Goal: Information Seeking & Learning: Check status

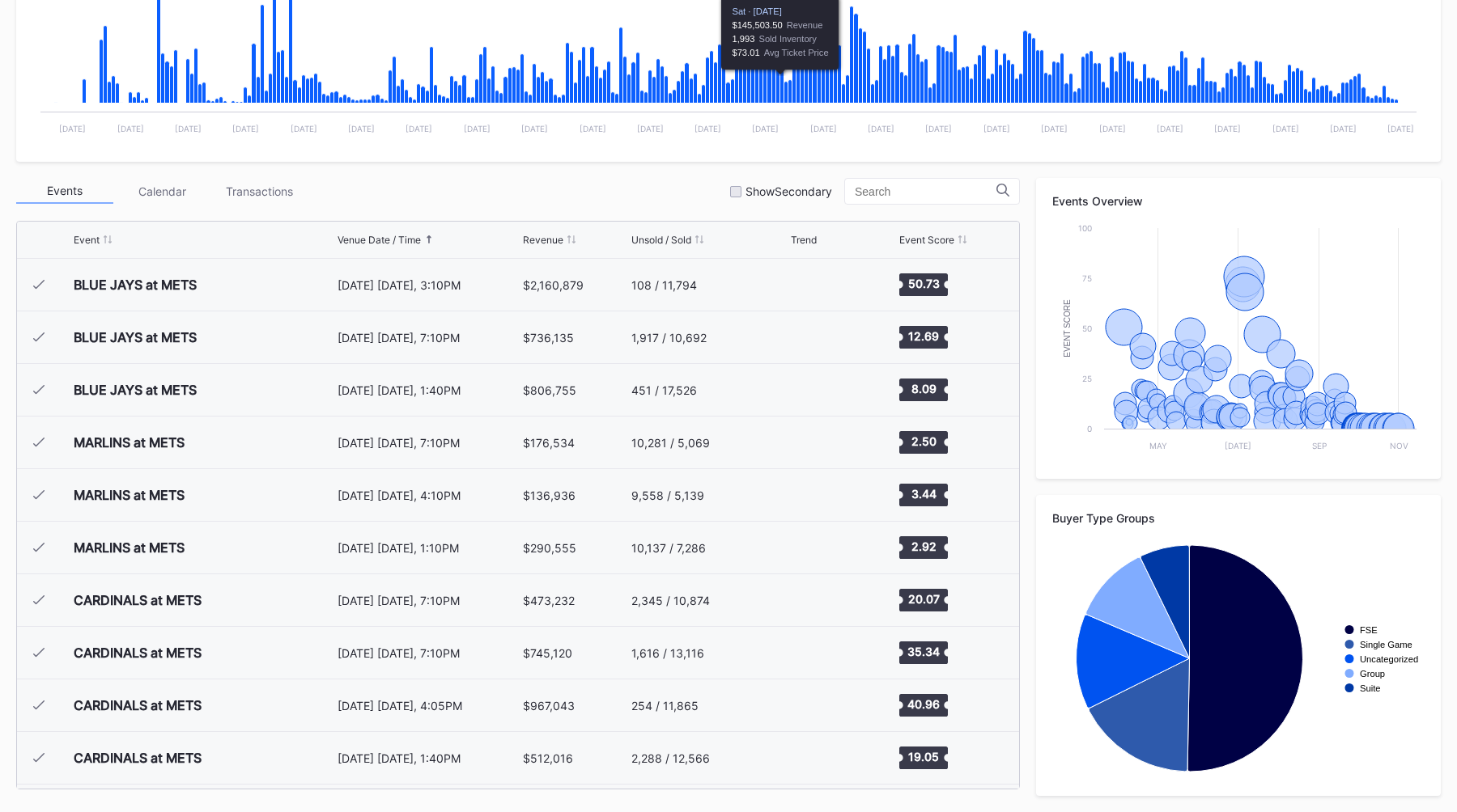
scroll to position [4206, 0]
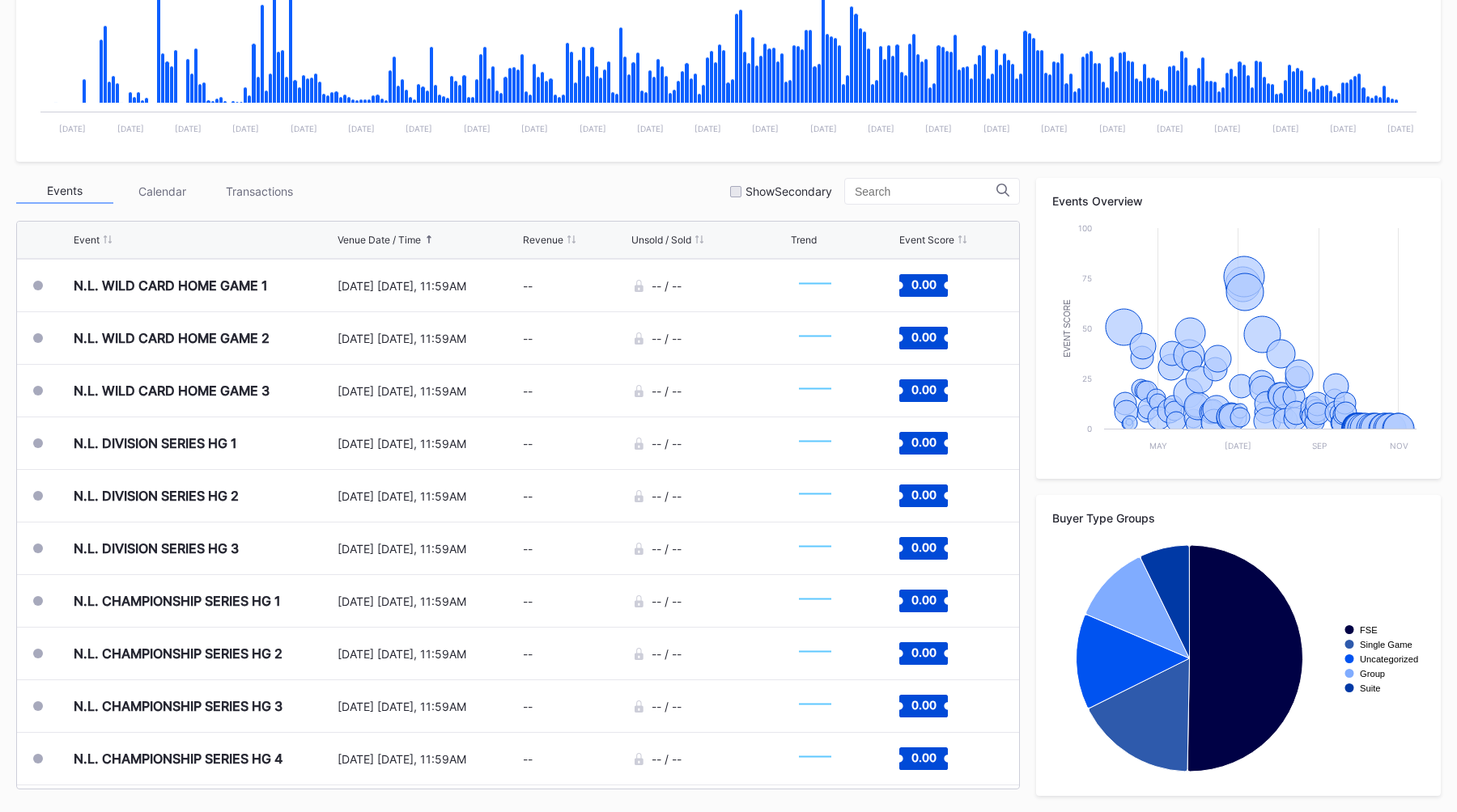
click at [693, 198] on div "Events Calendar Transactions Show Secondary" at bounding box center [518, 190] width 1004 height 26
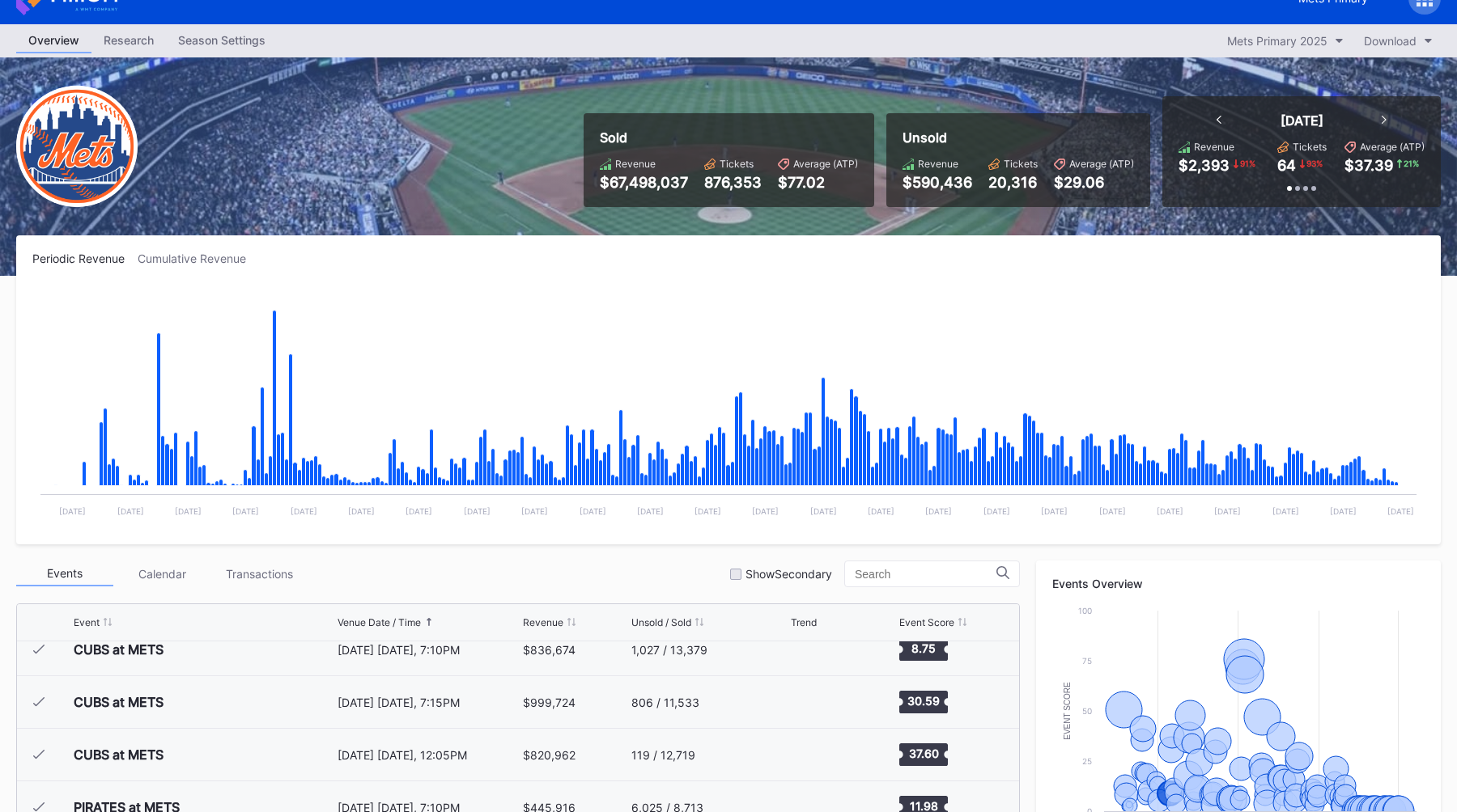
scroll to position [0, 0]
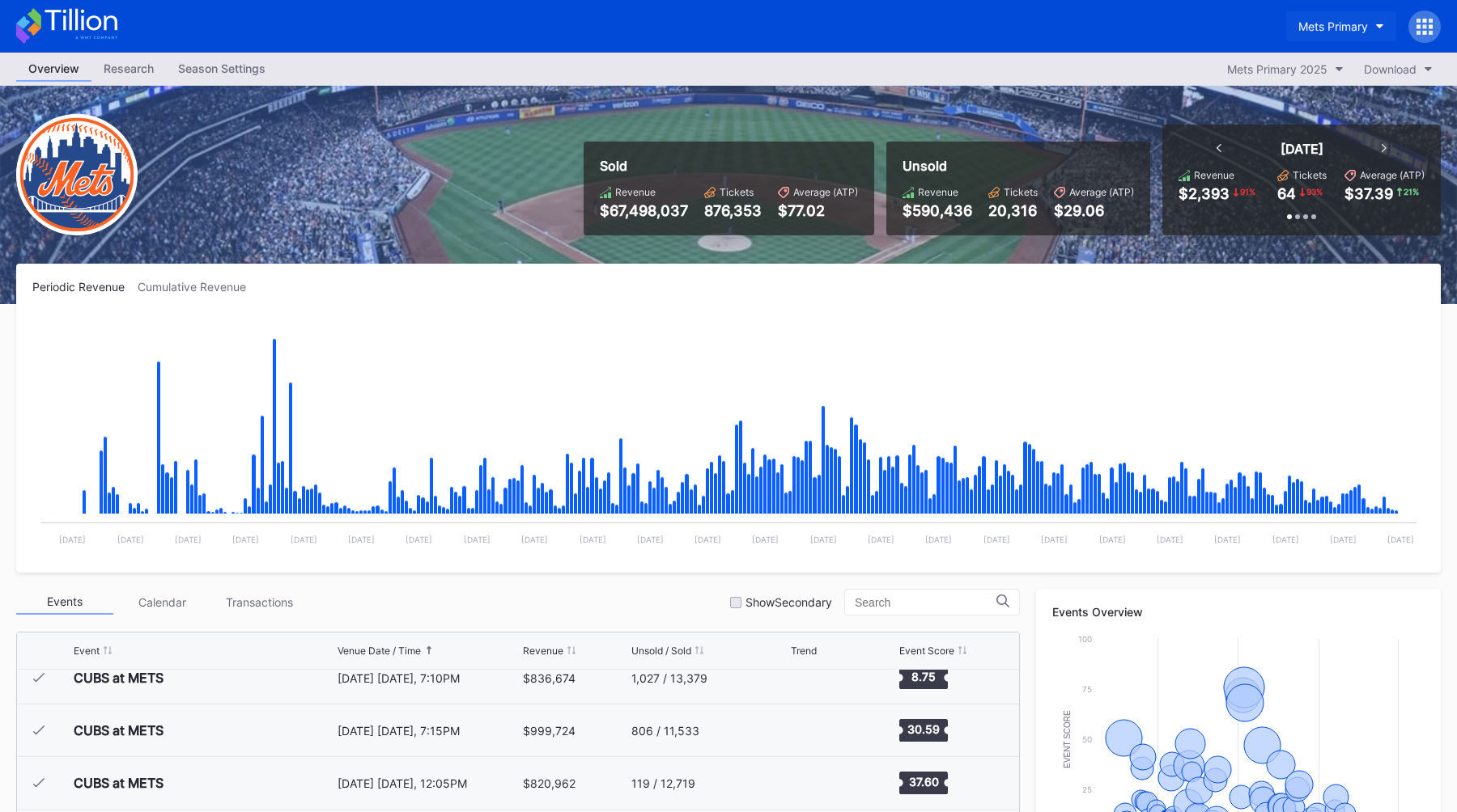
click at [1319, 27] on div "Mets Primary" at bounding box center [1333, 25] width 70 height 14
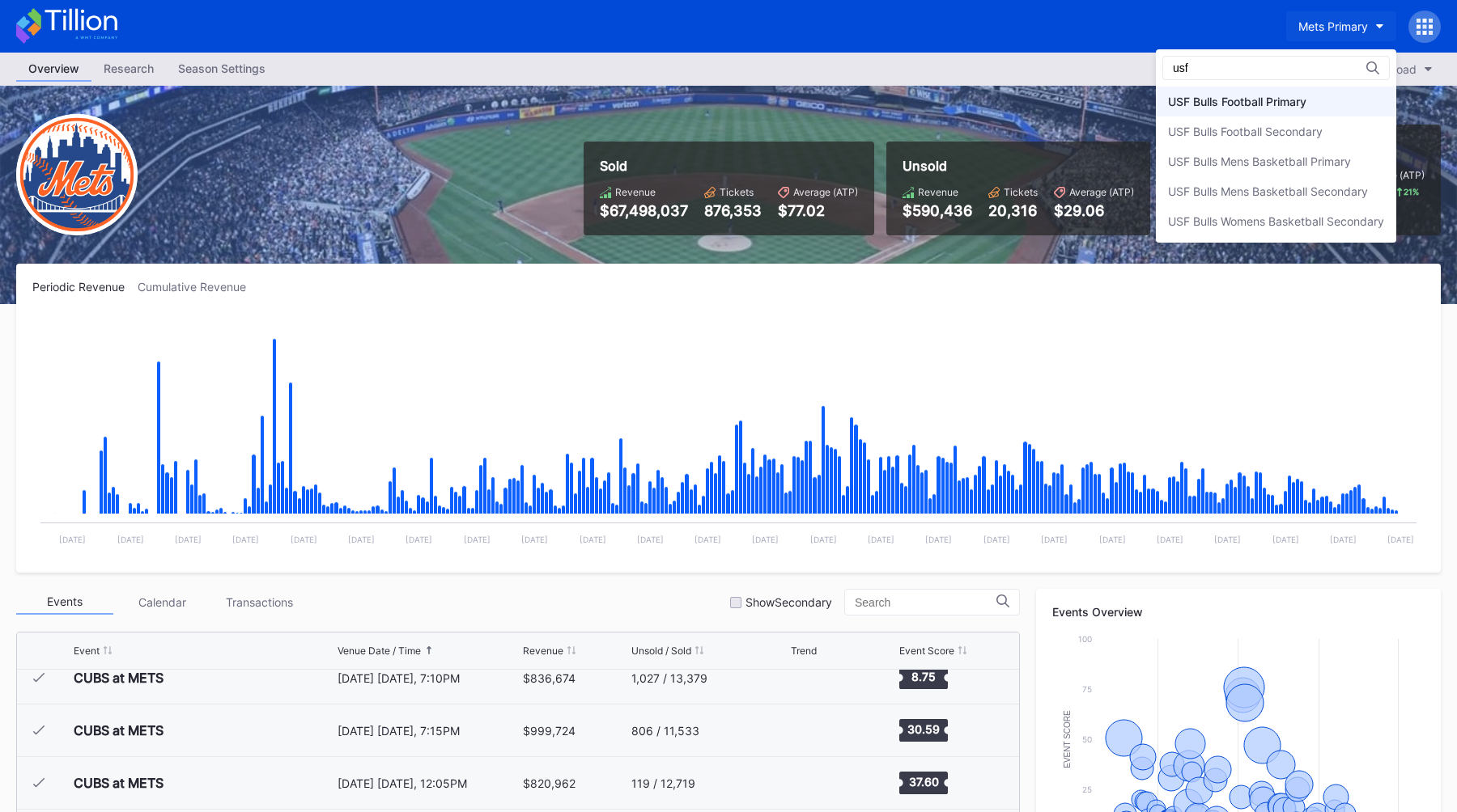
type input "usf"
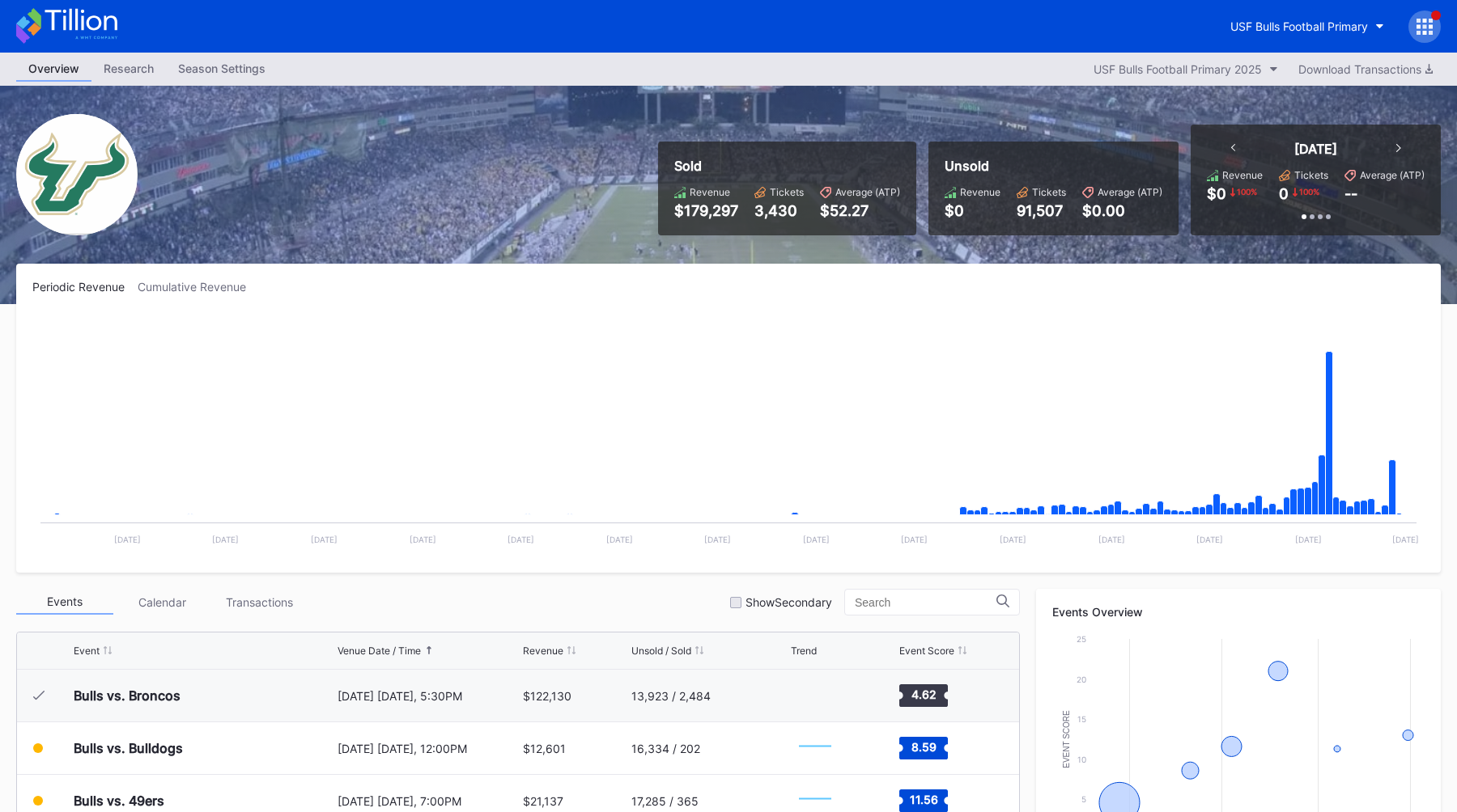
click at [834, 283] on div "Periodic Revenue Cumulative Revenue" at bounding box center [728, 286] width 1392 height 14
click at [1276, 26] on div "USF Bulls Football Primary" at bounding box center [1299, 25] width 138 height 14
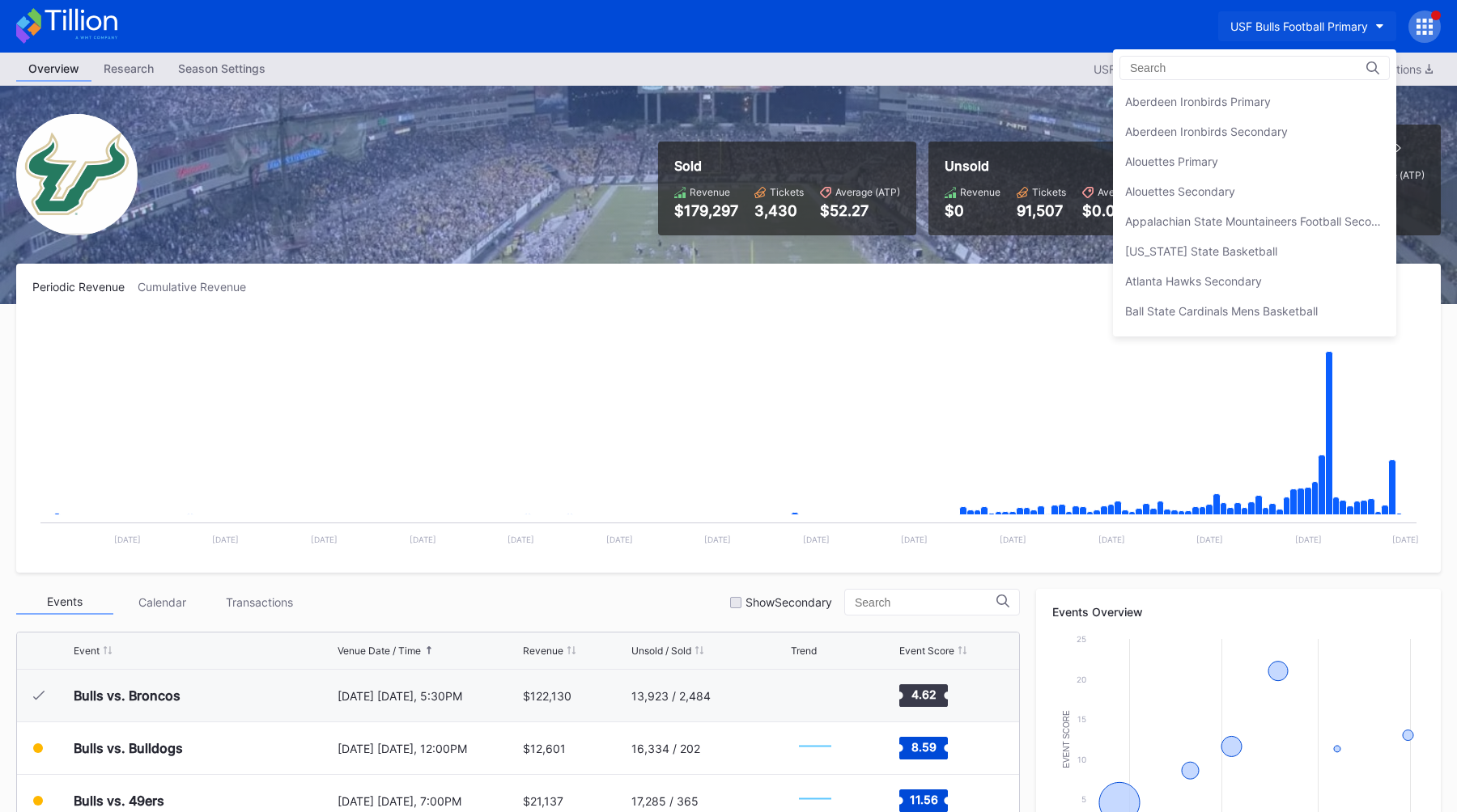
scroll to position [5418, 0]
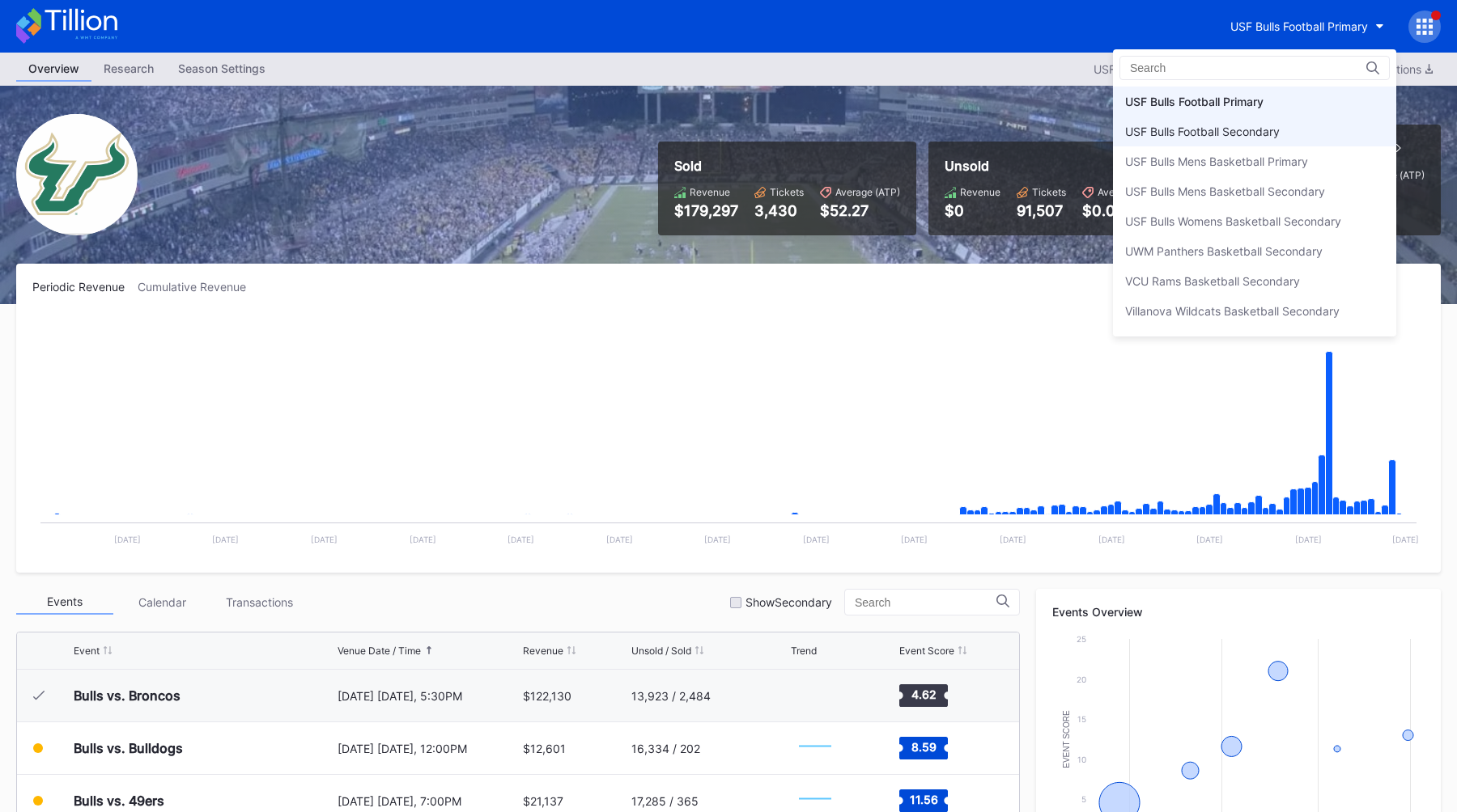
click at [1274, 124] on div "USF Bulls Football Secondary" at bounding box center [1202, 130] width 155 height 14
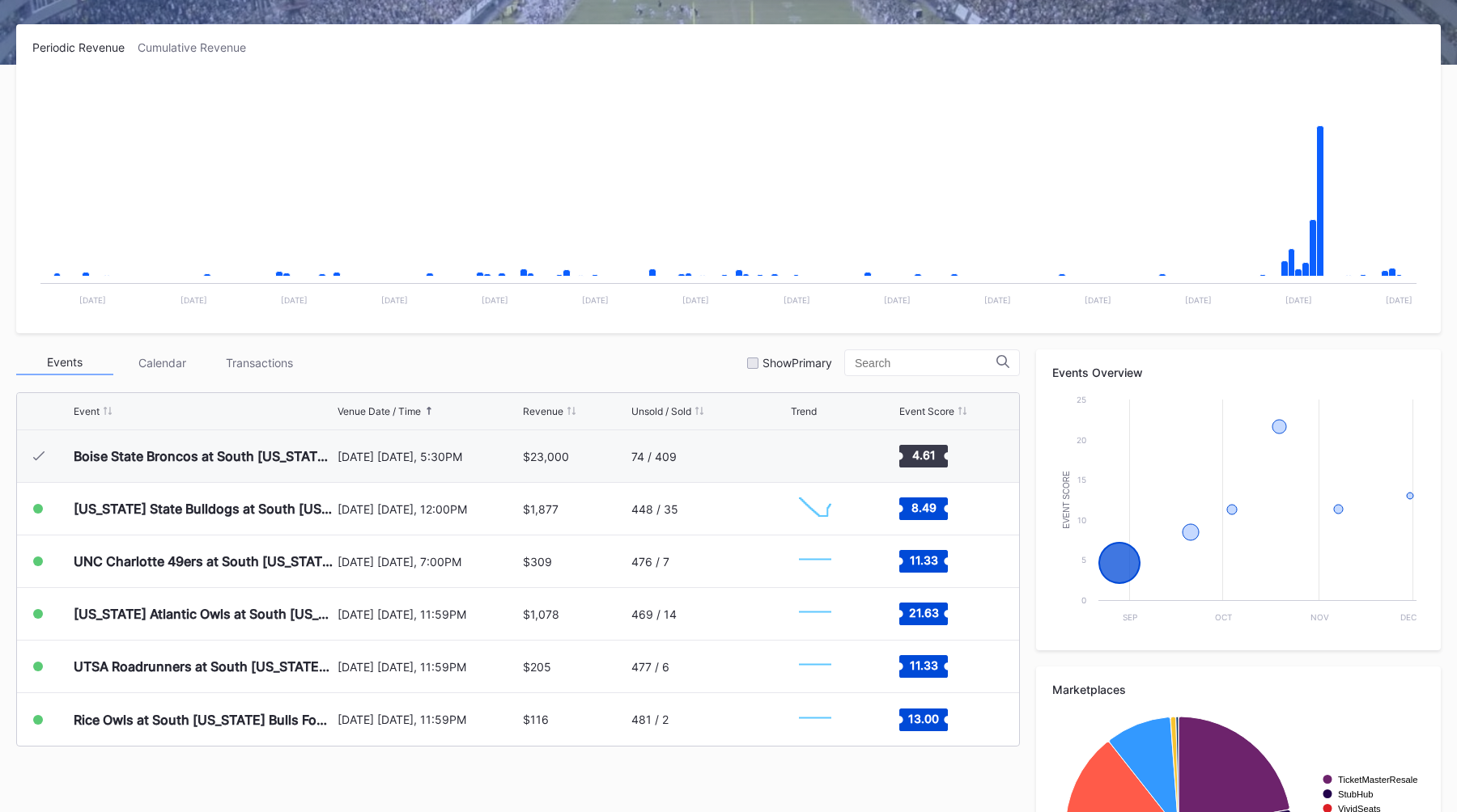
scroll to position [281, 0]
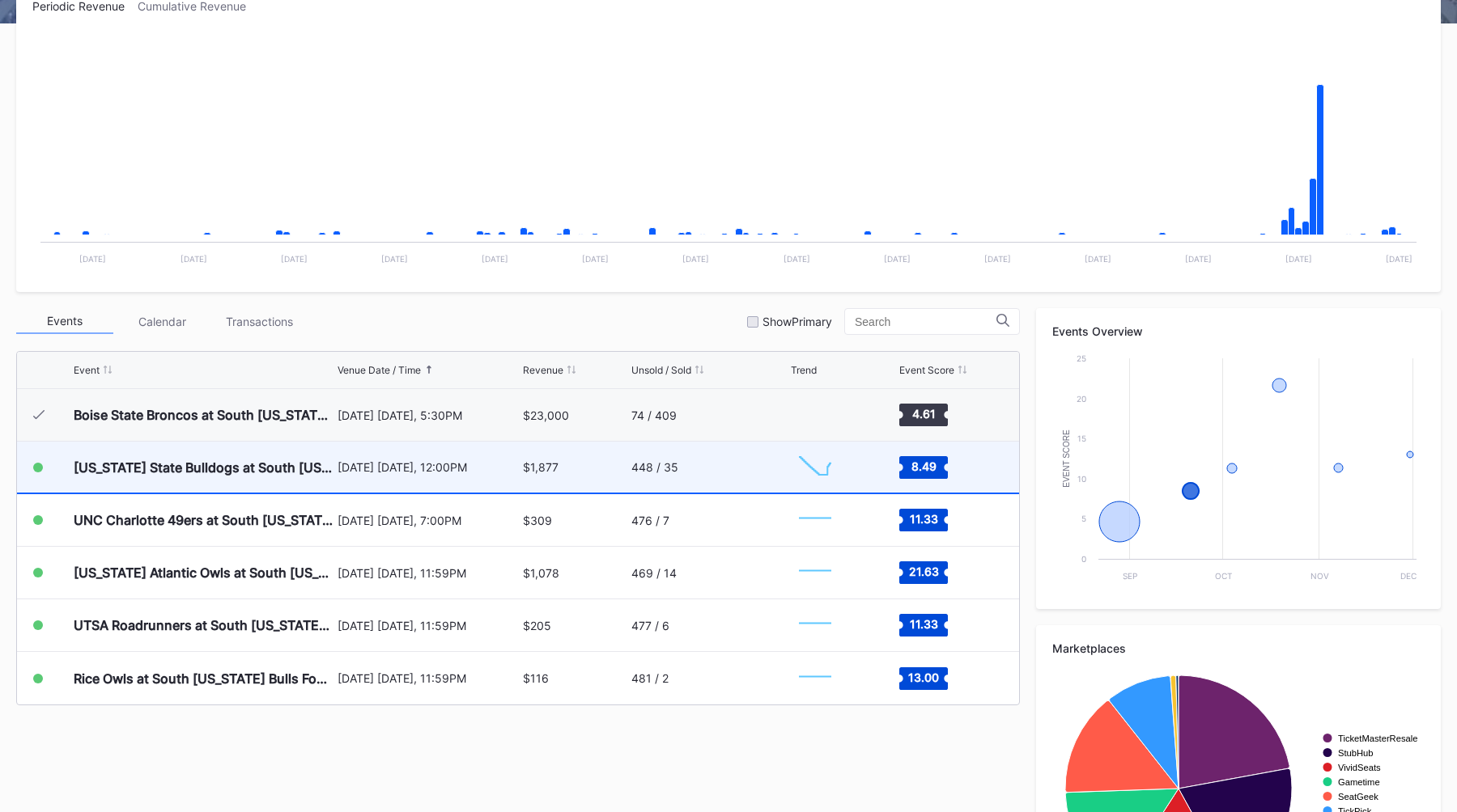
click at [555, 472] on div "$1,877" at bounding box center [540, 467] width 35 height 14
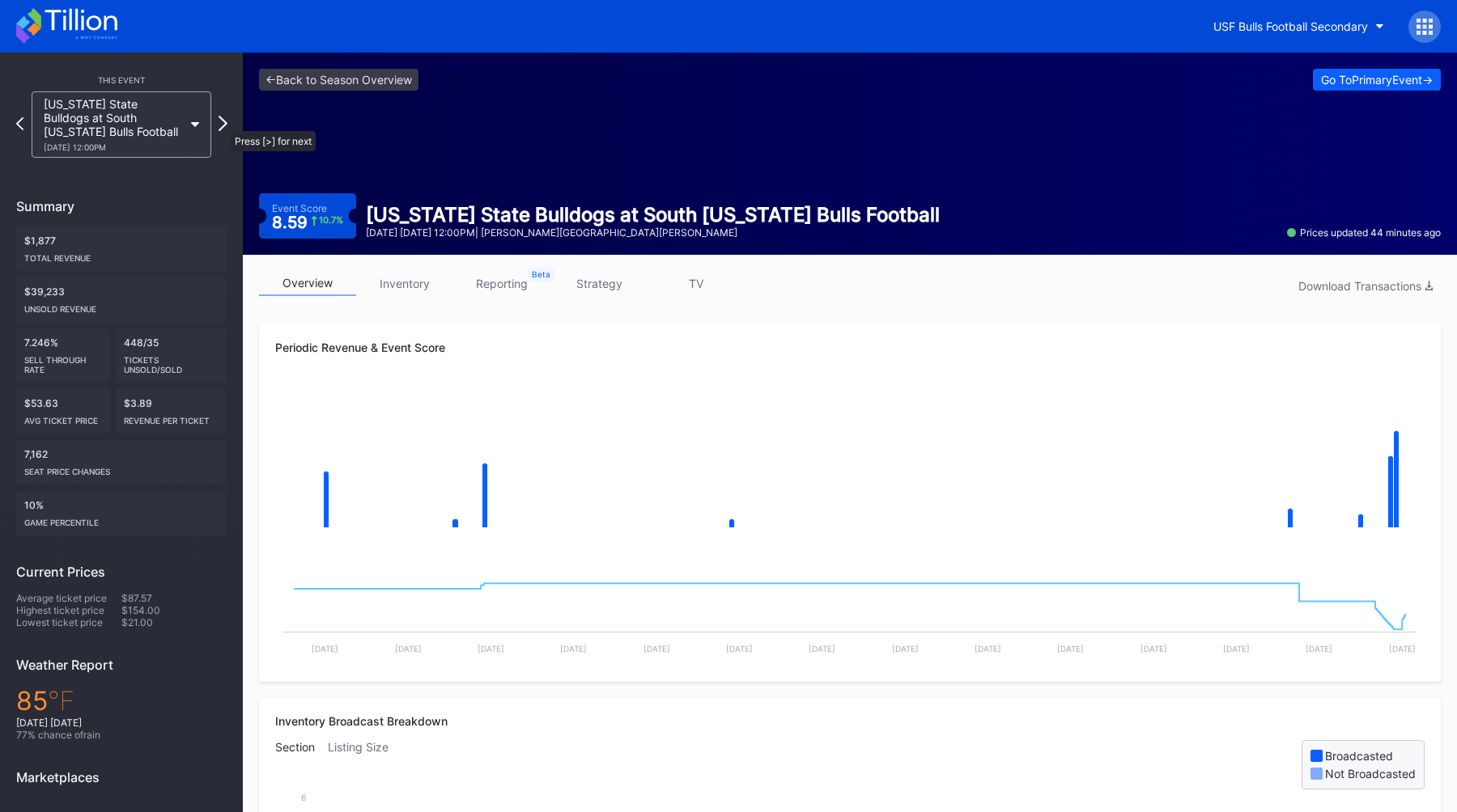
click at [222, 123] on icon at bounding box center [223, 123] width 9 height 15
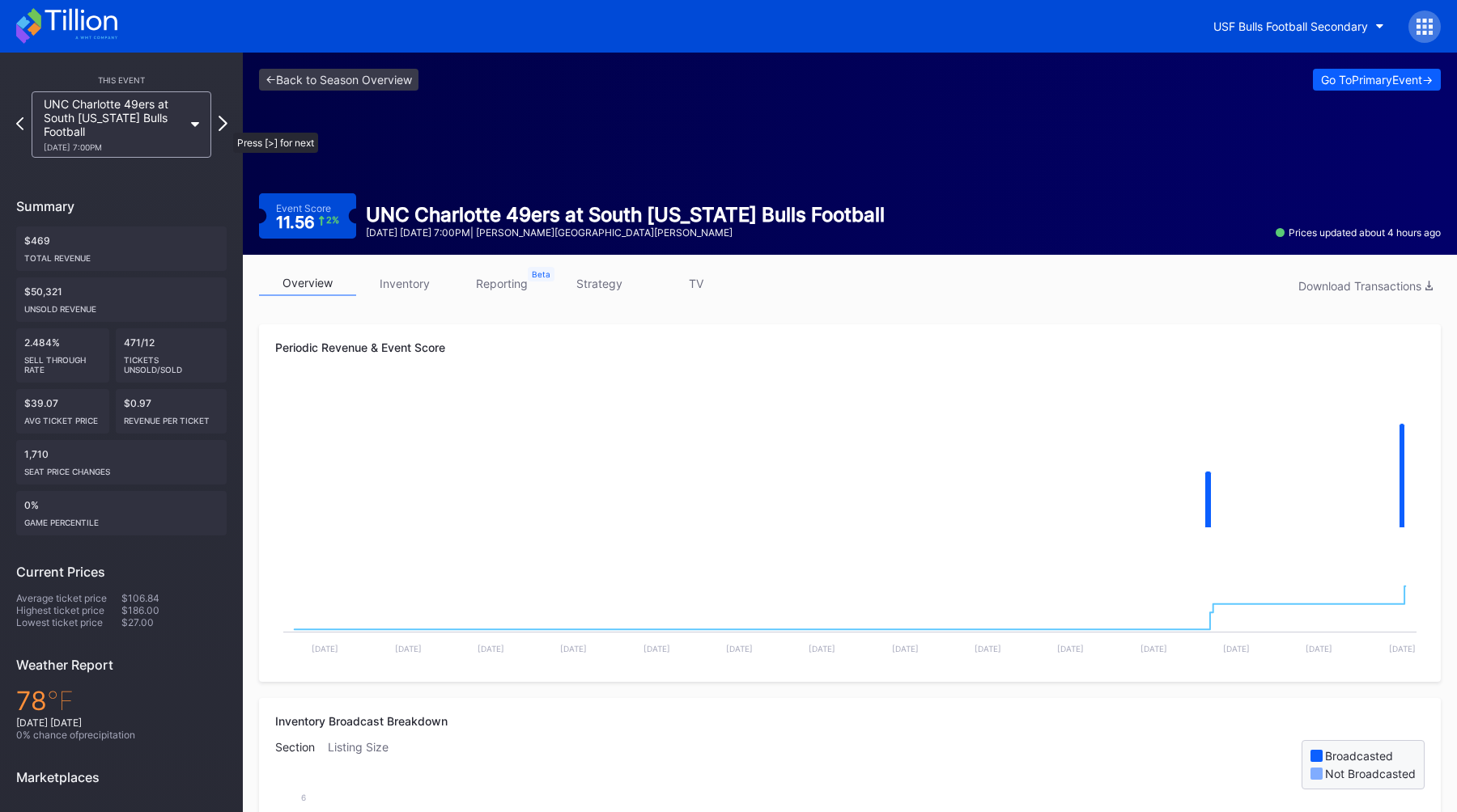
click at [225, 124] on icon at bounding box center [223, 123] width 9 height 15
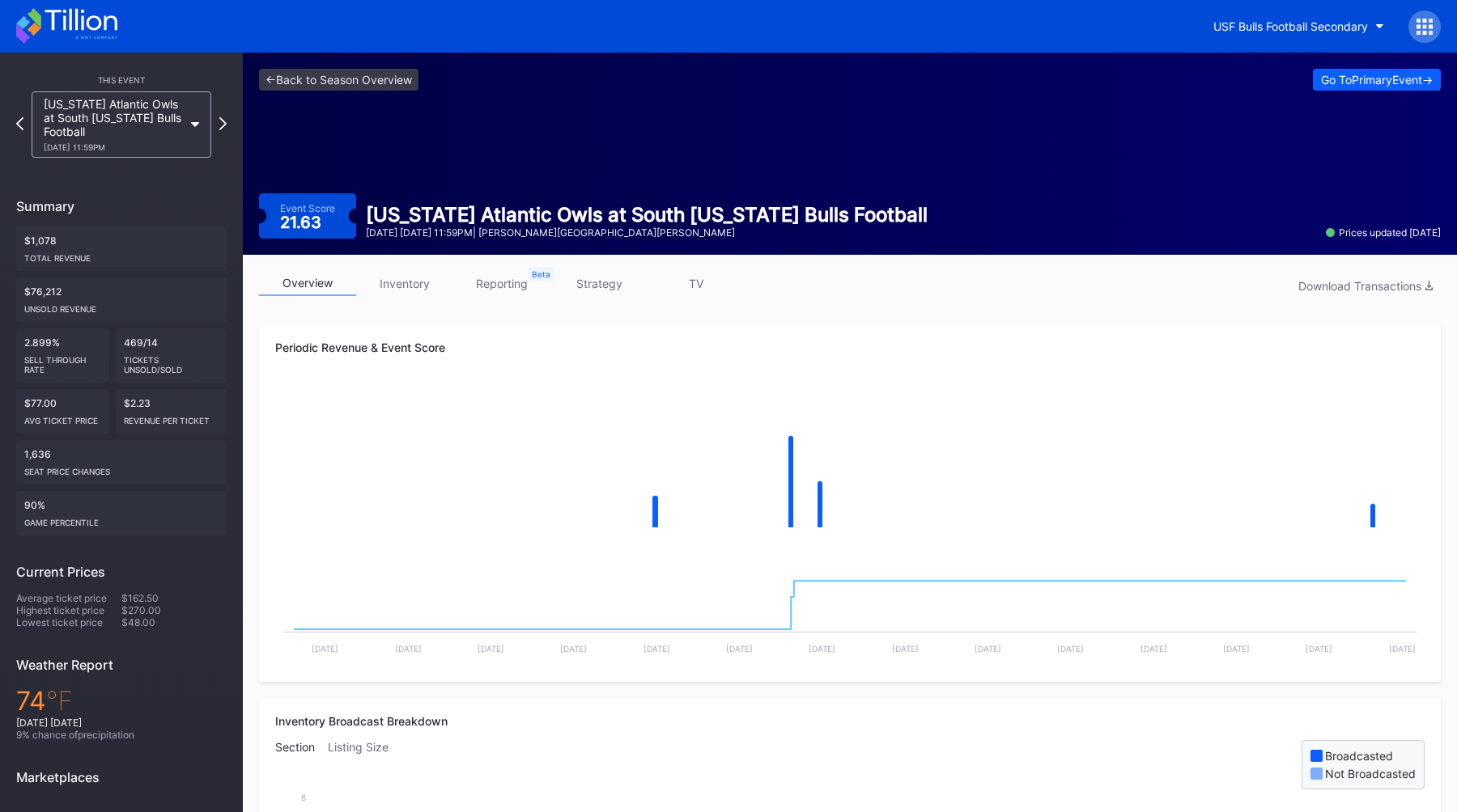
click at [225, 124] on icon at bounding box center [223, 123] width 7 height 13
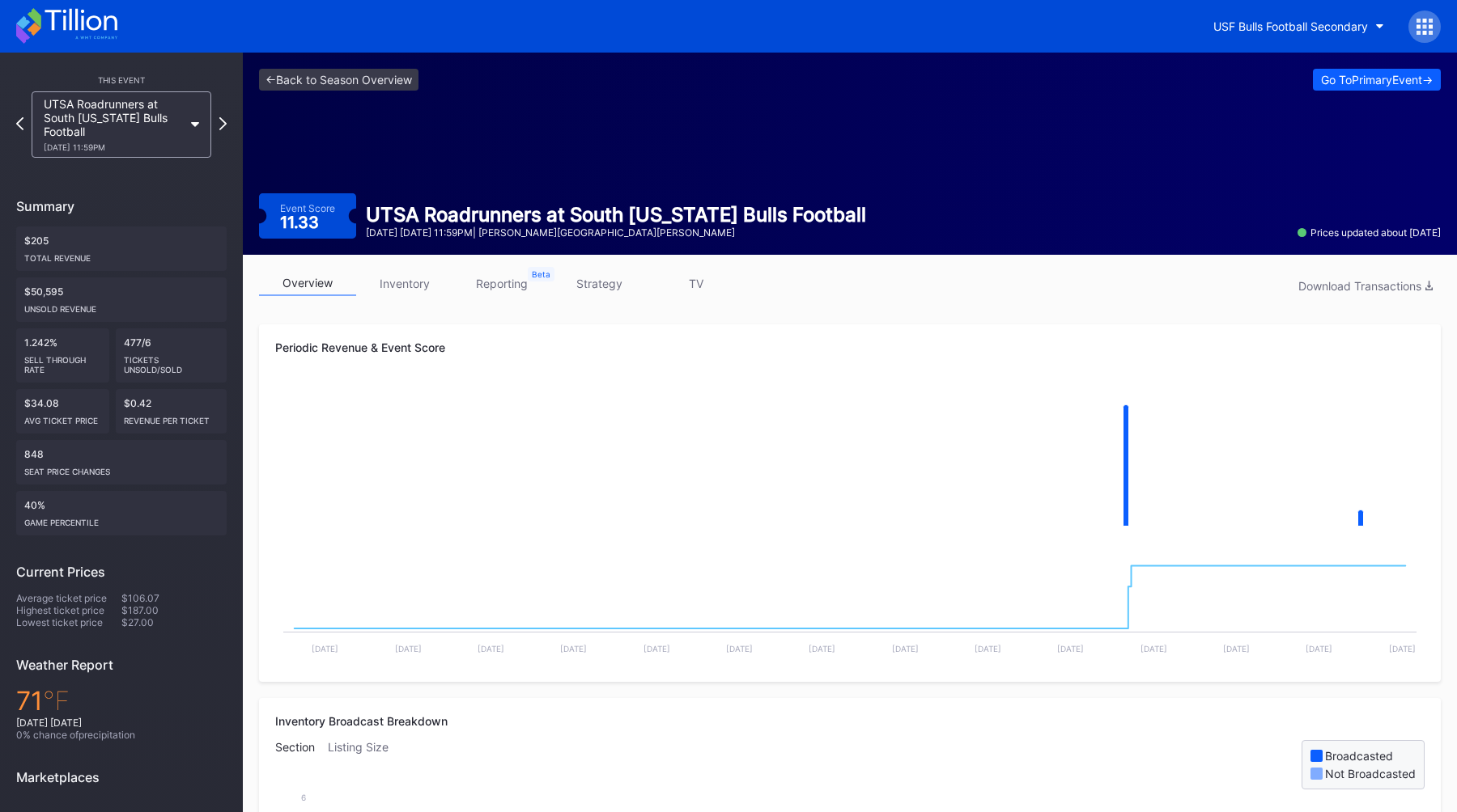
click at [225, 124] on icon at bounding box center [223, 123] width 7 height 13
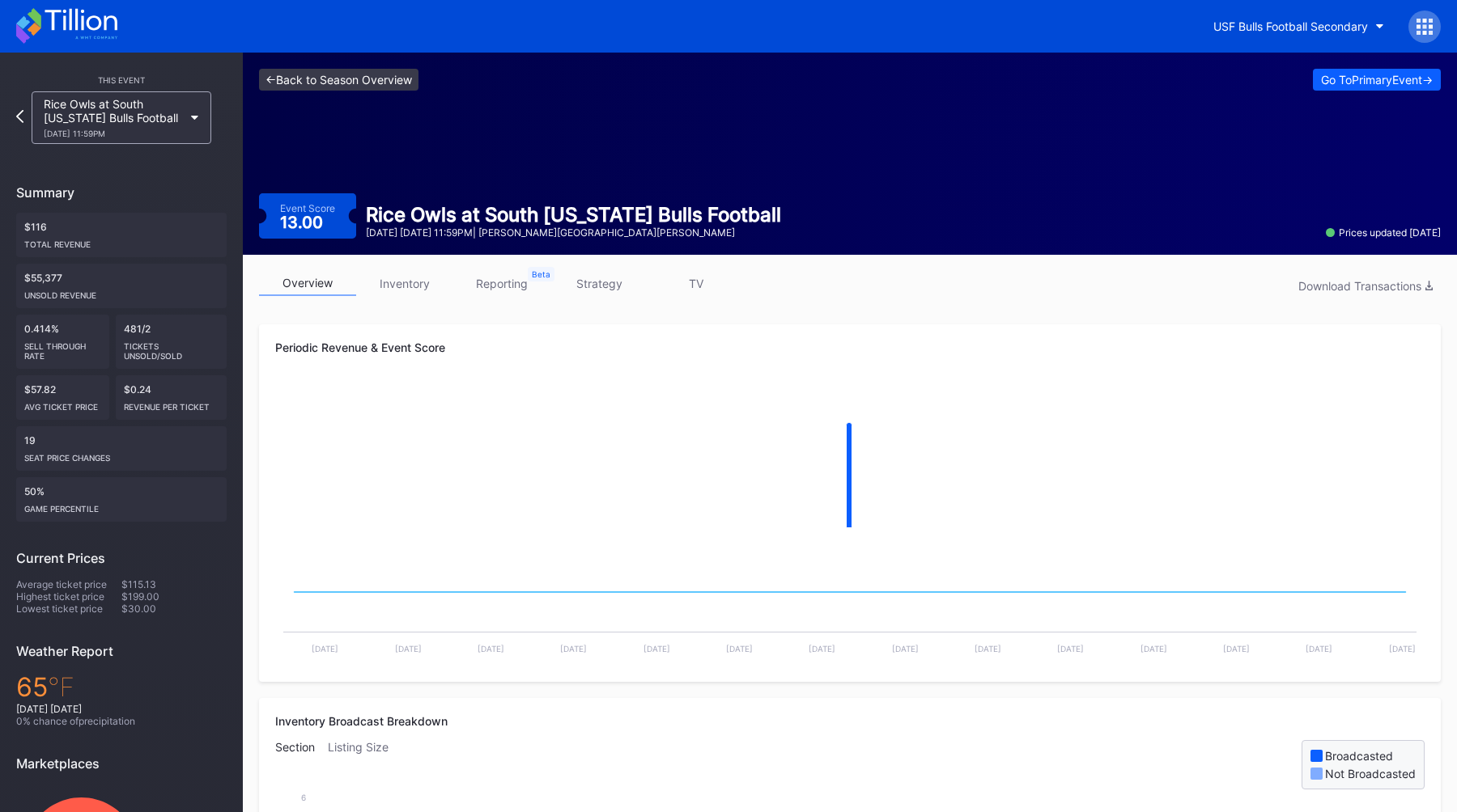
click at [313, 85] on link "<- Back to Season Overview" at bounding box center [339, 80] width 160 height 22
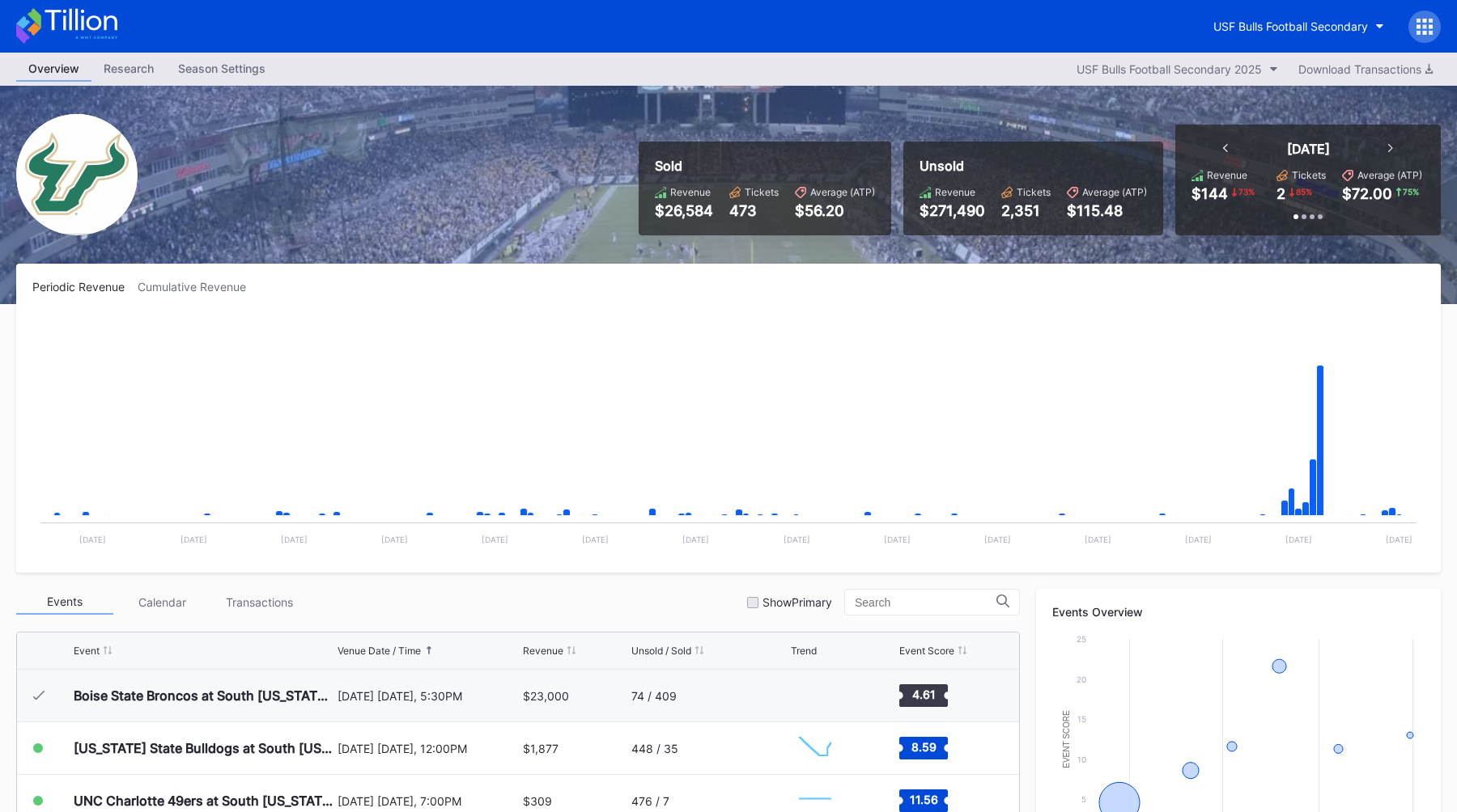
click at [562, 149] on div "Sold Revenue $26,584 Tickets 473 Average (ATP) $56.20 Unsold Revenue $271,490 T…" at bounding box center [728, 195] width 1457 height 218
click at [1289, 21] on div "USF Bulls Football Secondary" at bounding box center [1290, 25] width 155 height 14
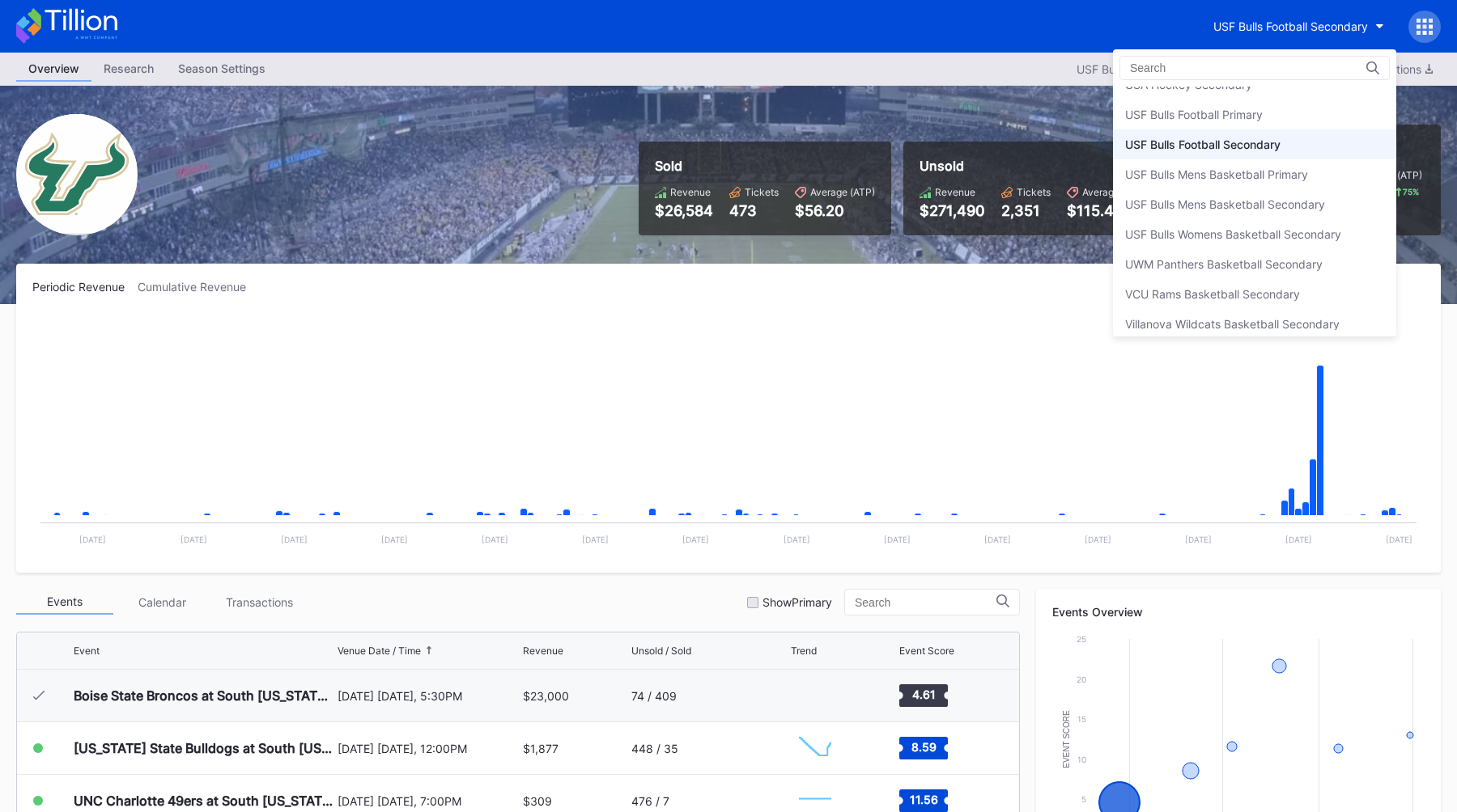
scroll to position [5396, 0]
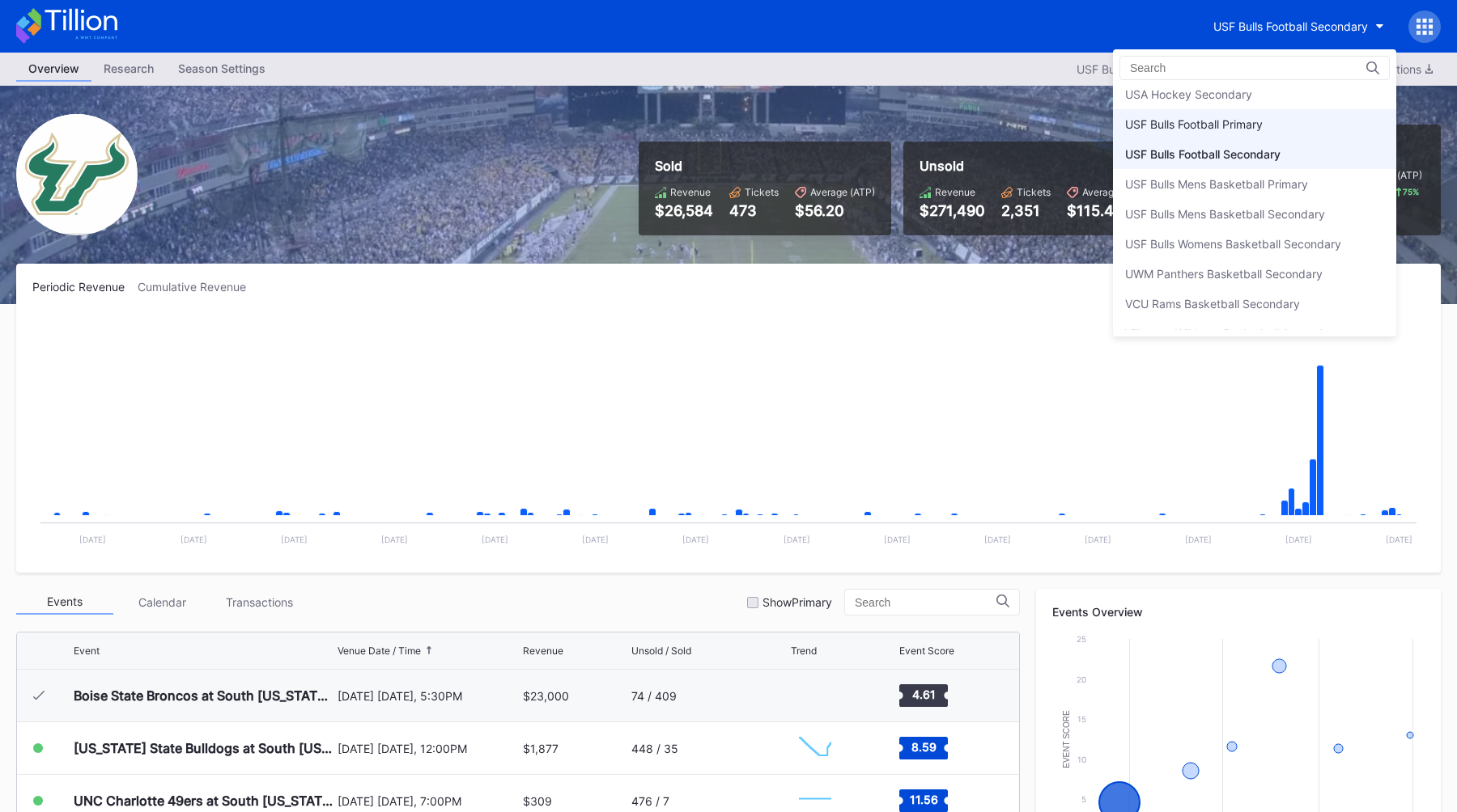
click at [1219, 116] on div "USF Bulls Football Primary" at bounding box center [1254, 124] width 283 height 30
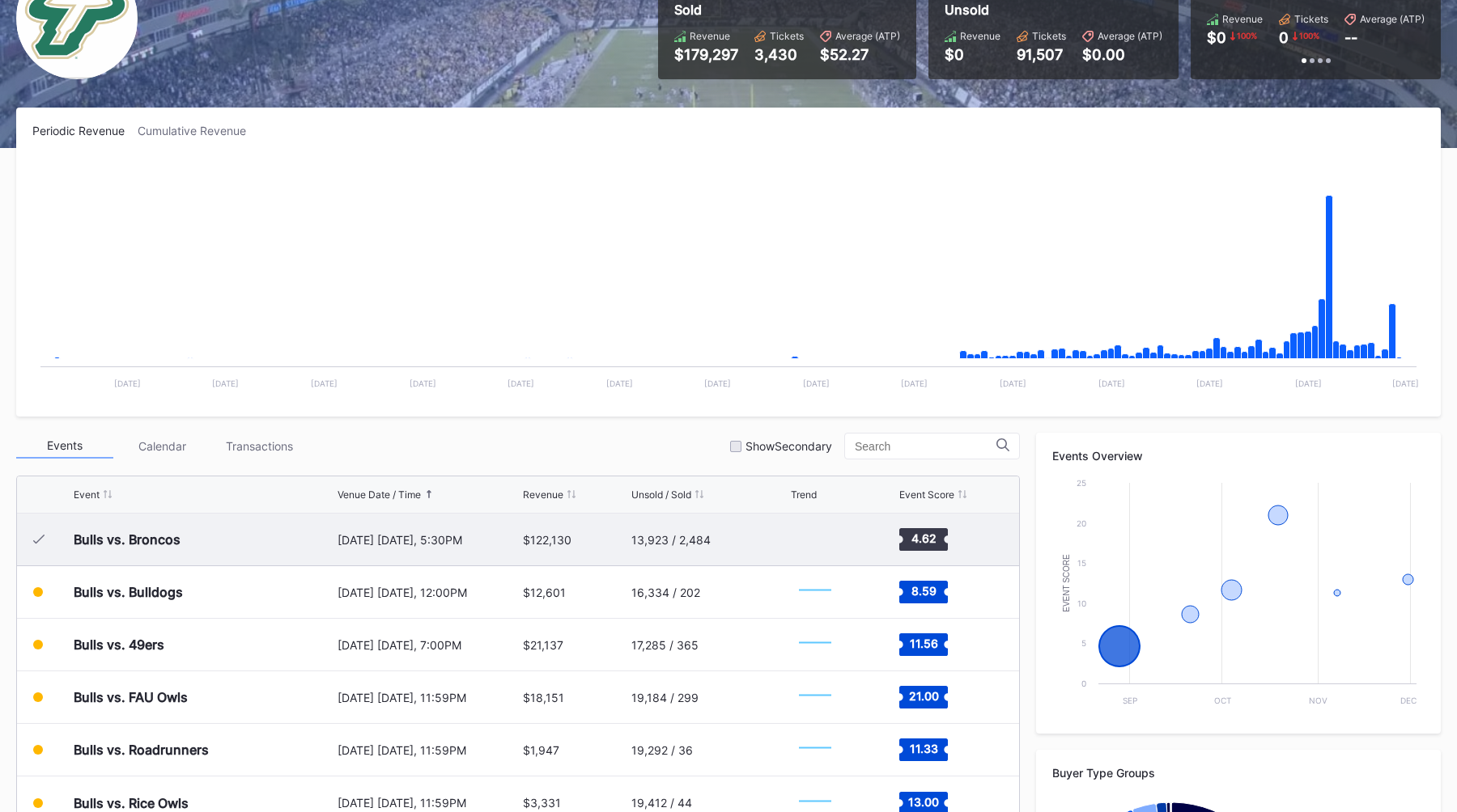
scroll to position [364, 0]
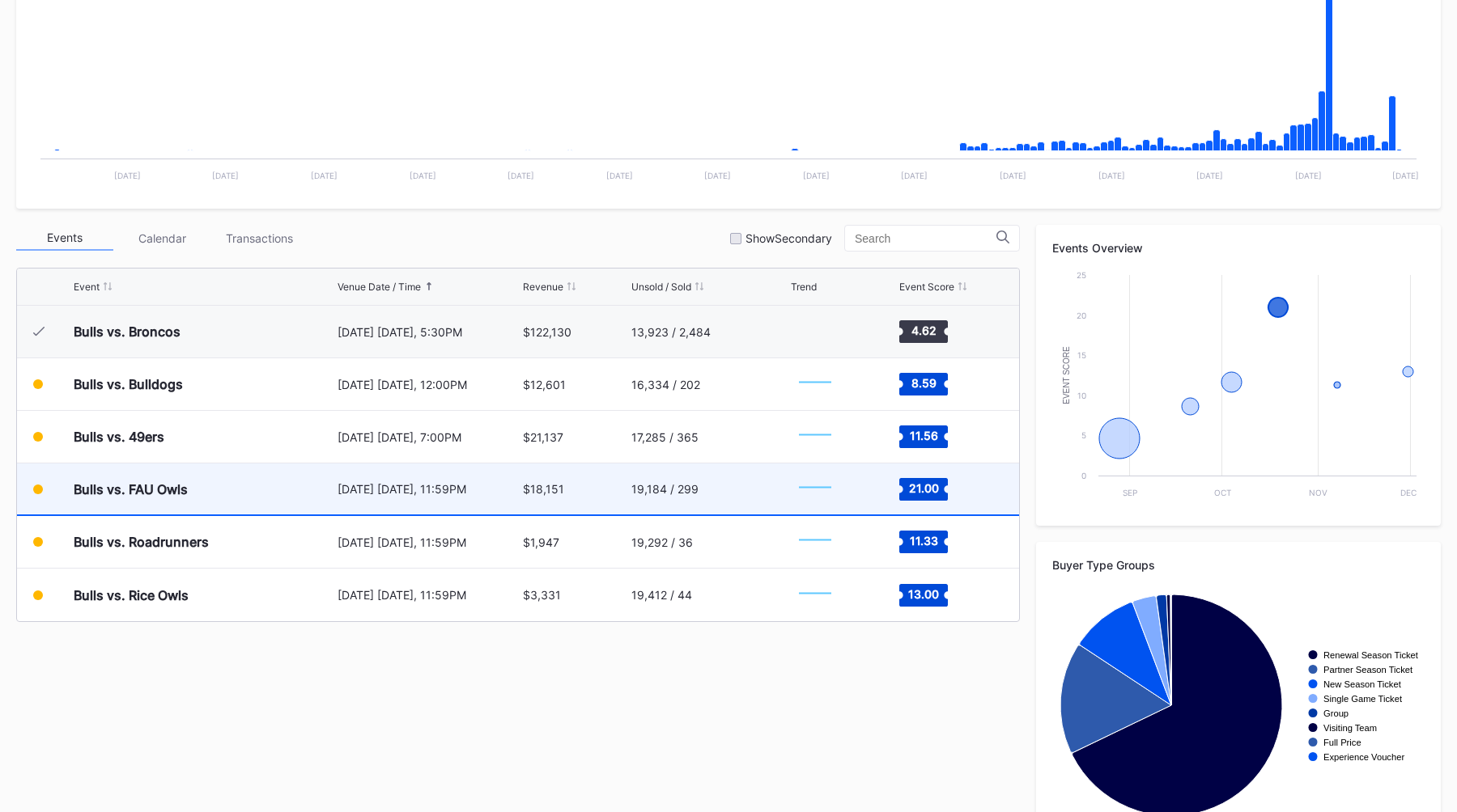
click at [543, 497] on div "$18,151" at bounding box center [575, 489] width 103 height 51
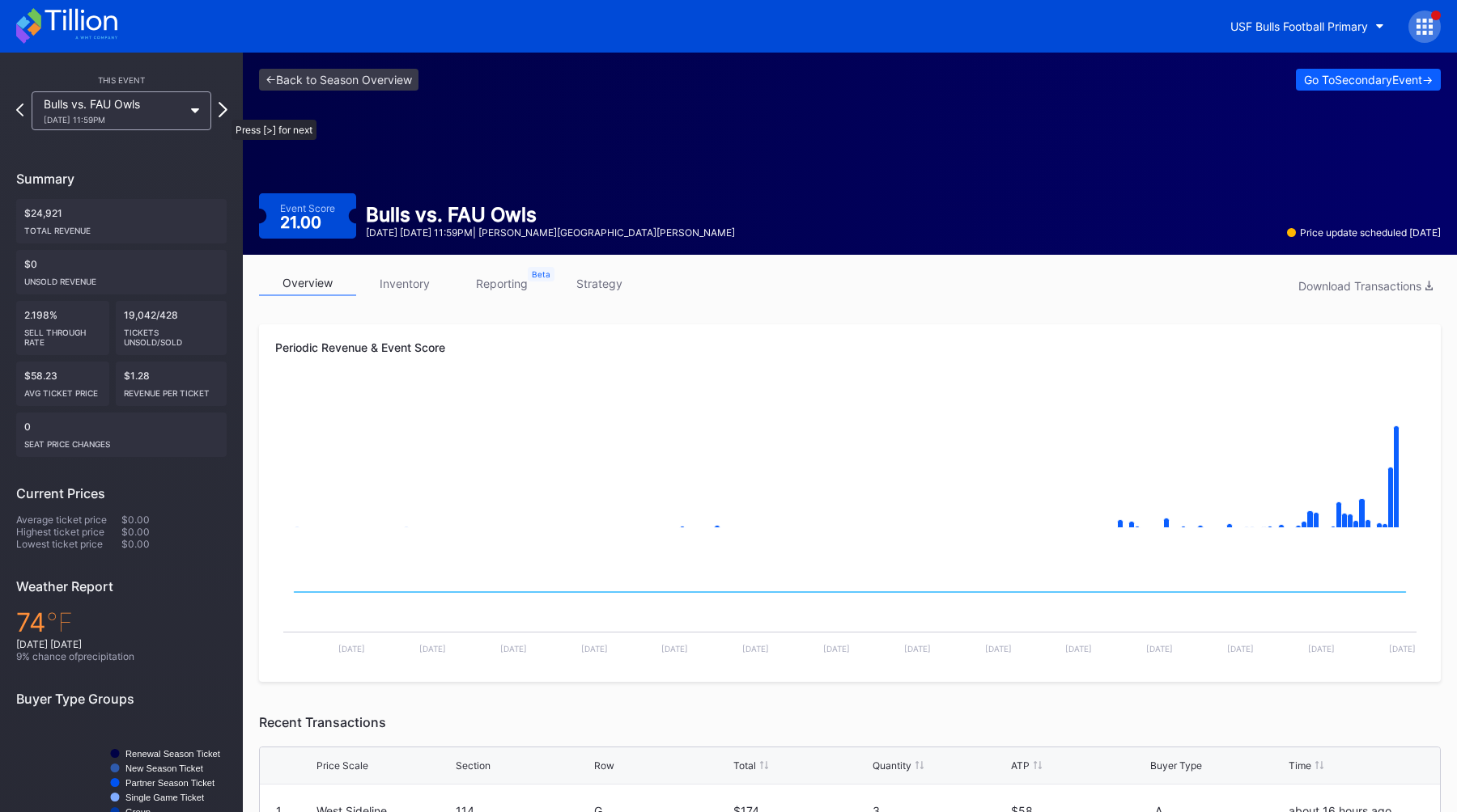
click at [223, 111] on icon at bounding box center [223, 109] width 9 height 15
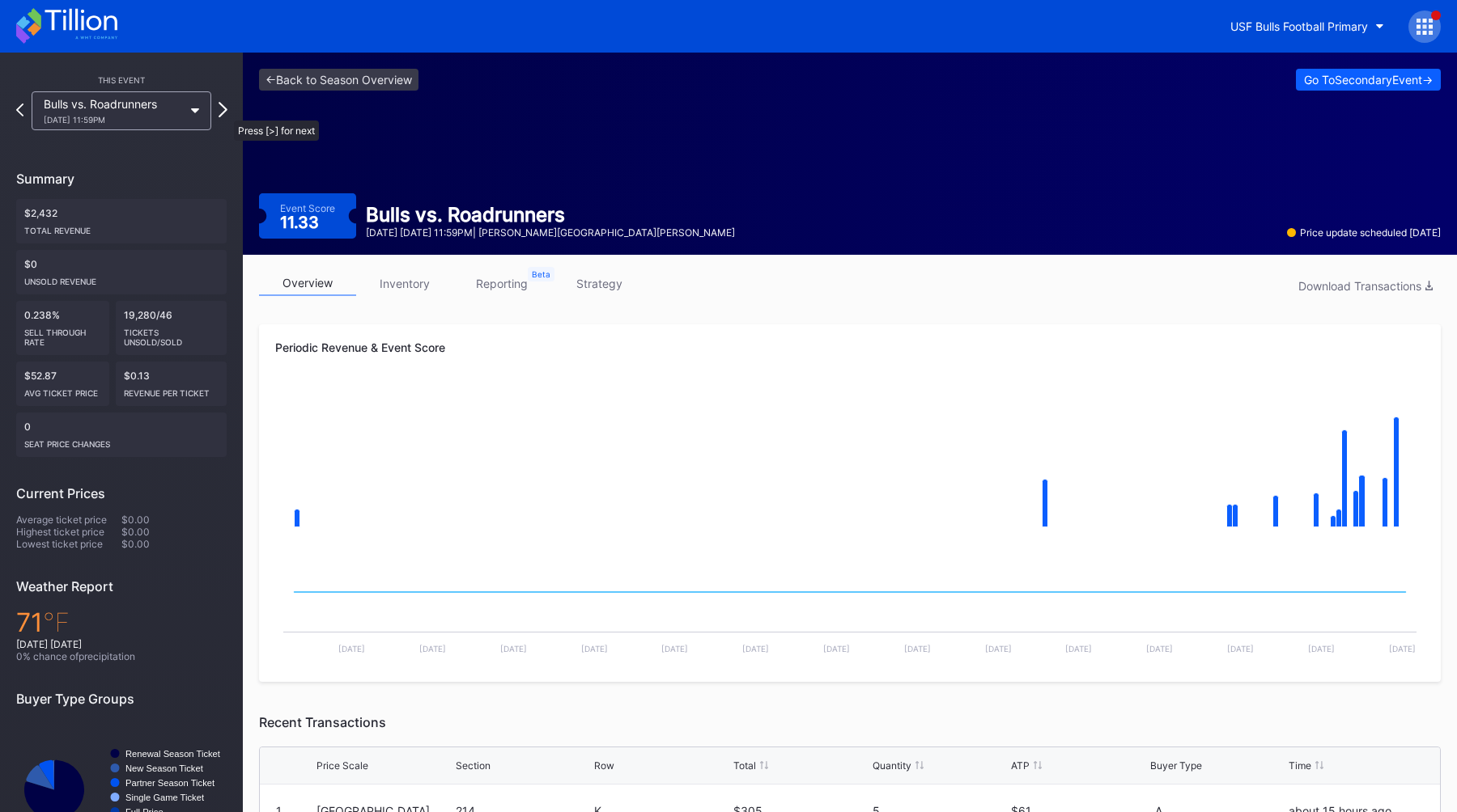
click at [226, 112] on icon at bounding box center [223, 109] width 9 height 15
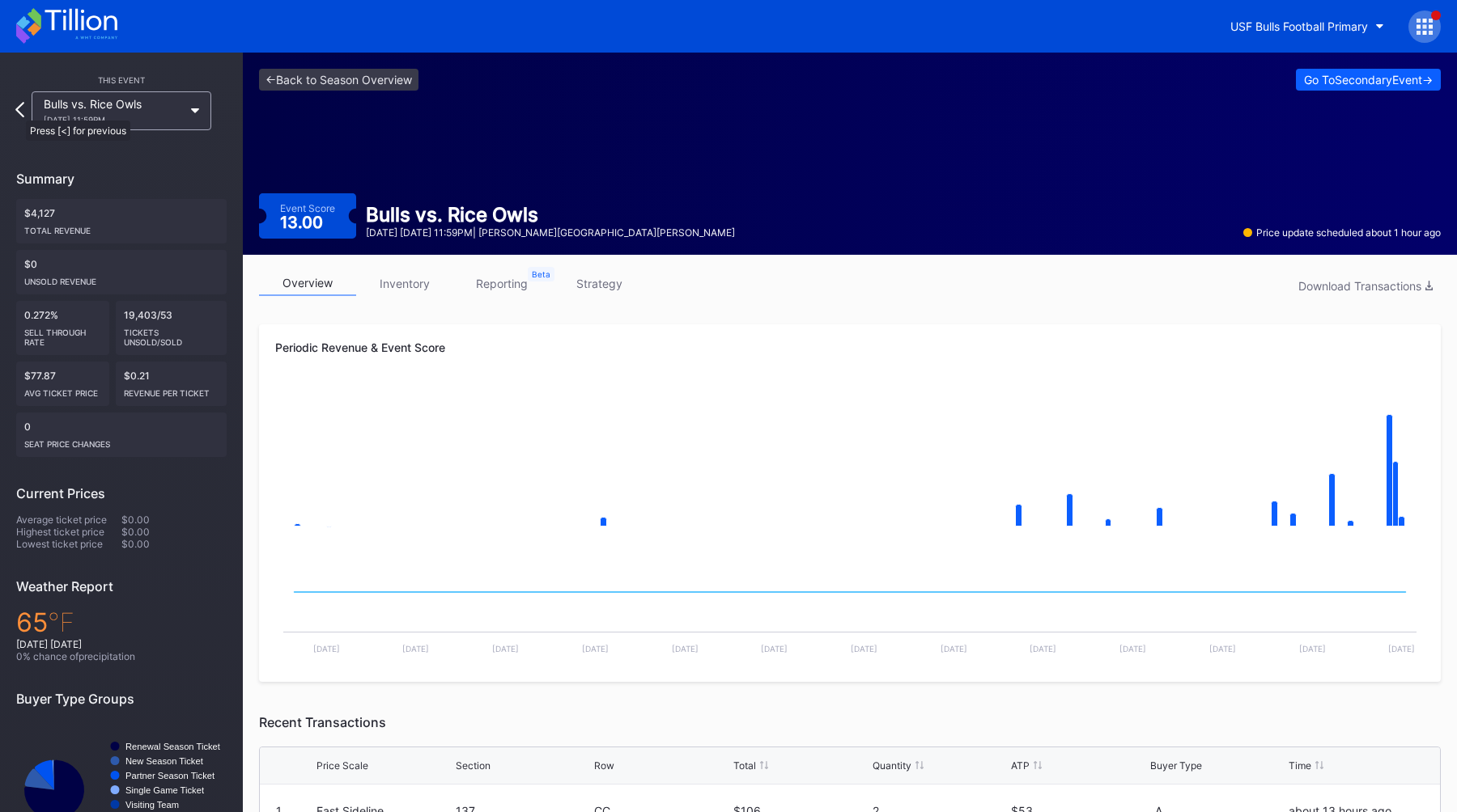
click at [18, 112] on icon at bounding box center [20, 109] width 9 height 15
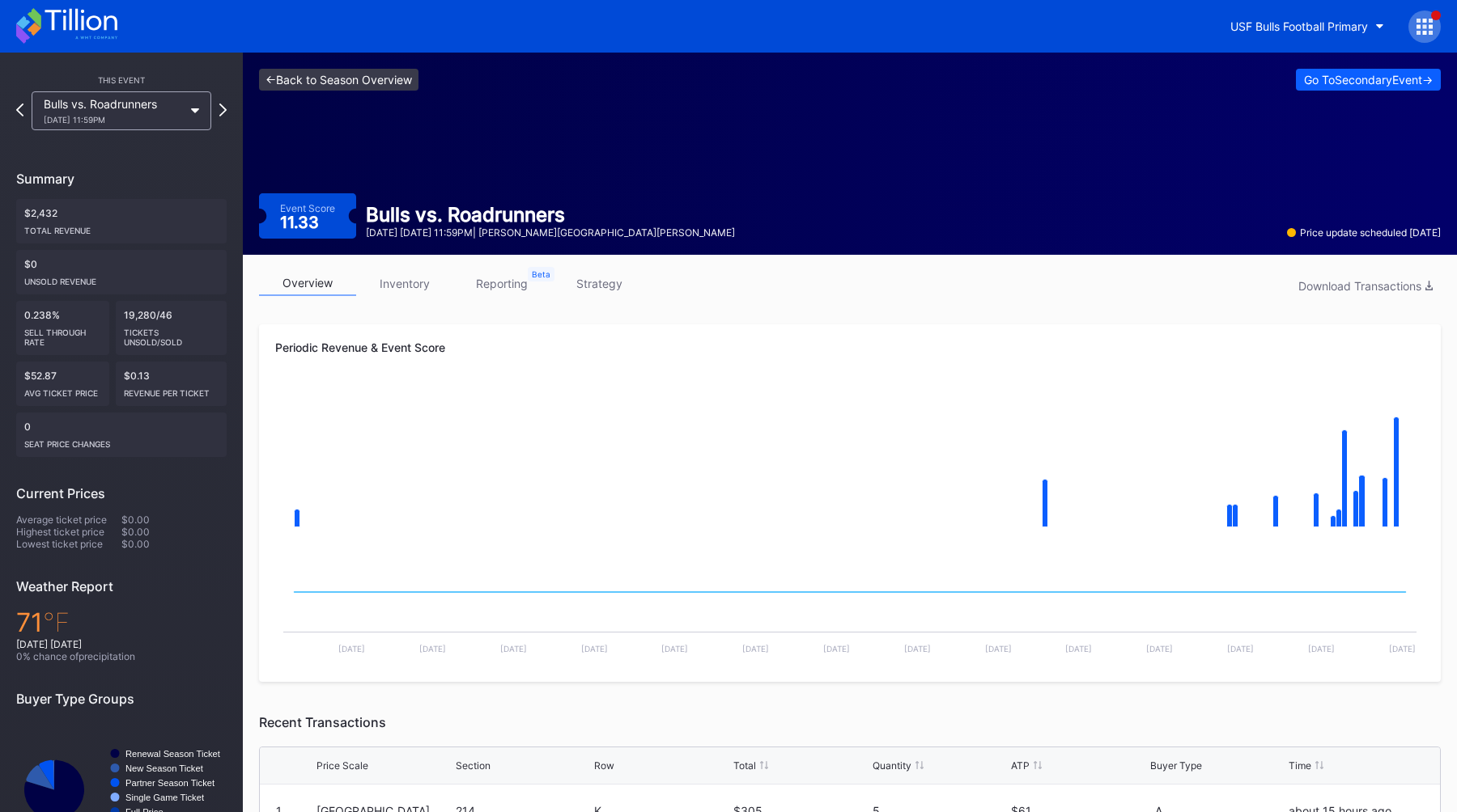
click at [384, 81] on link "<- Back to Season Overview" at bounding box center [339, 80] width 160 height 22
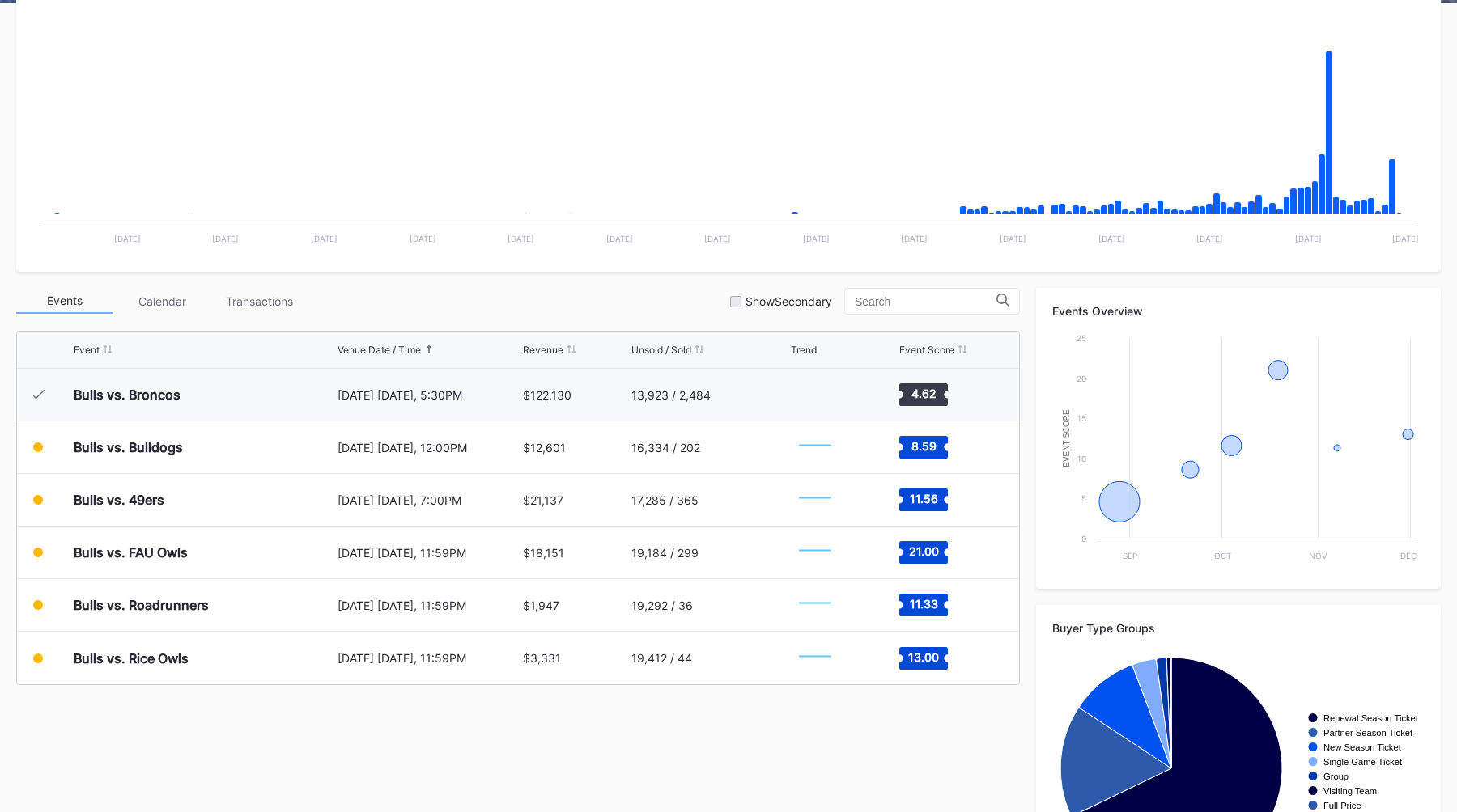
scroll to position [304, 0]
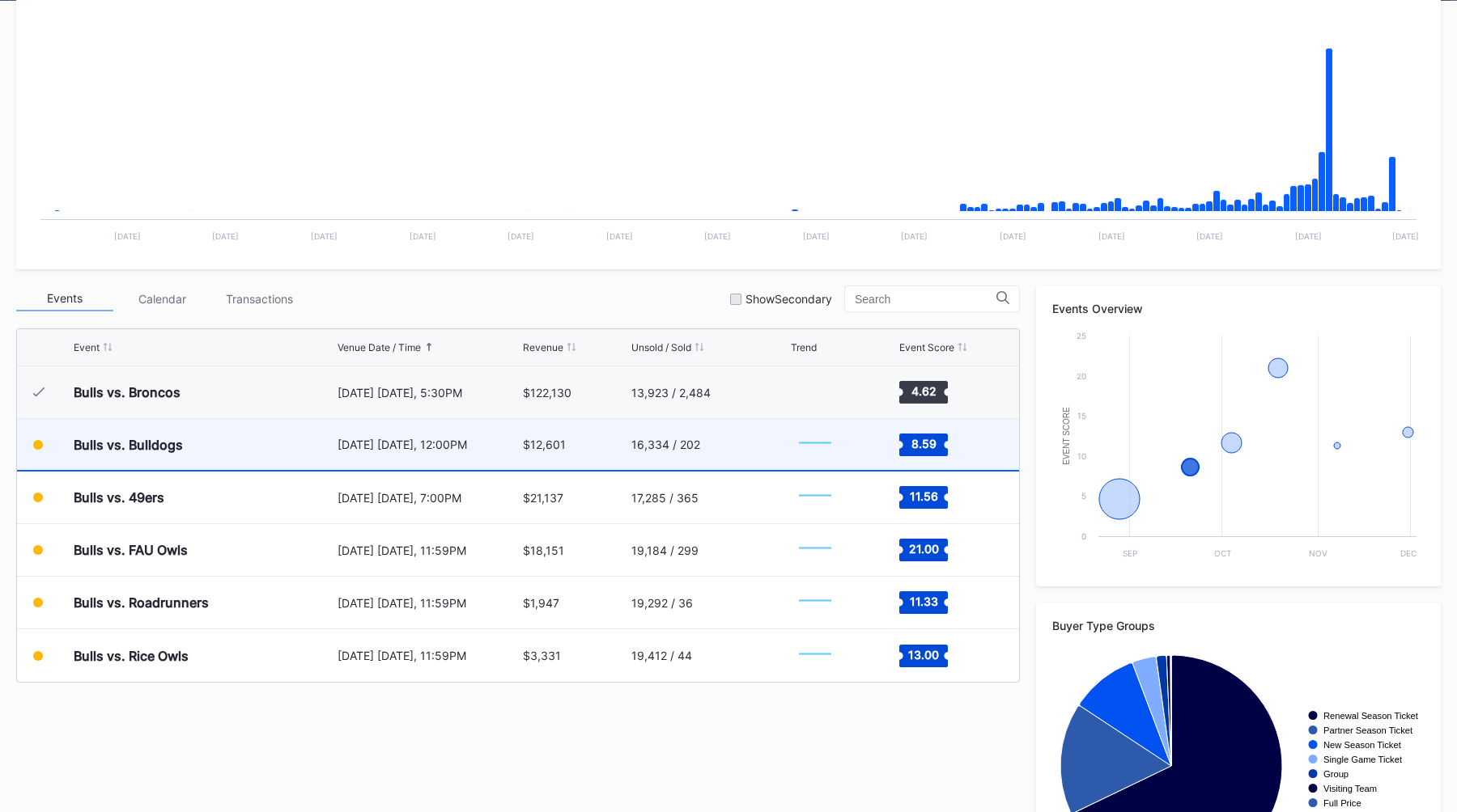
click at [276, 440] on div "Bulls vs. Bulldogs" at bounding box center [203, 444] width 260 height 51
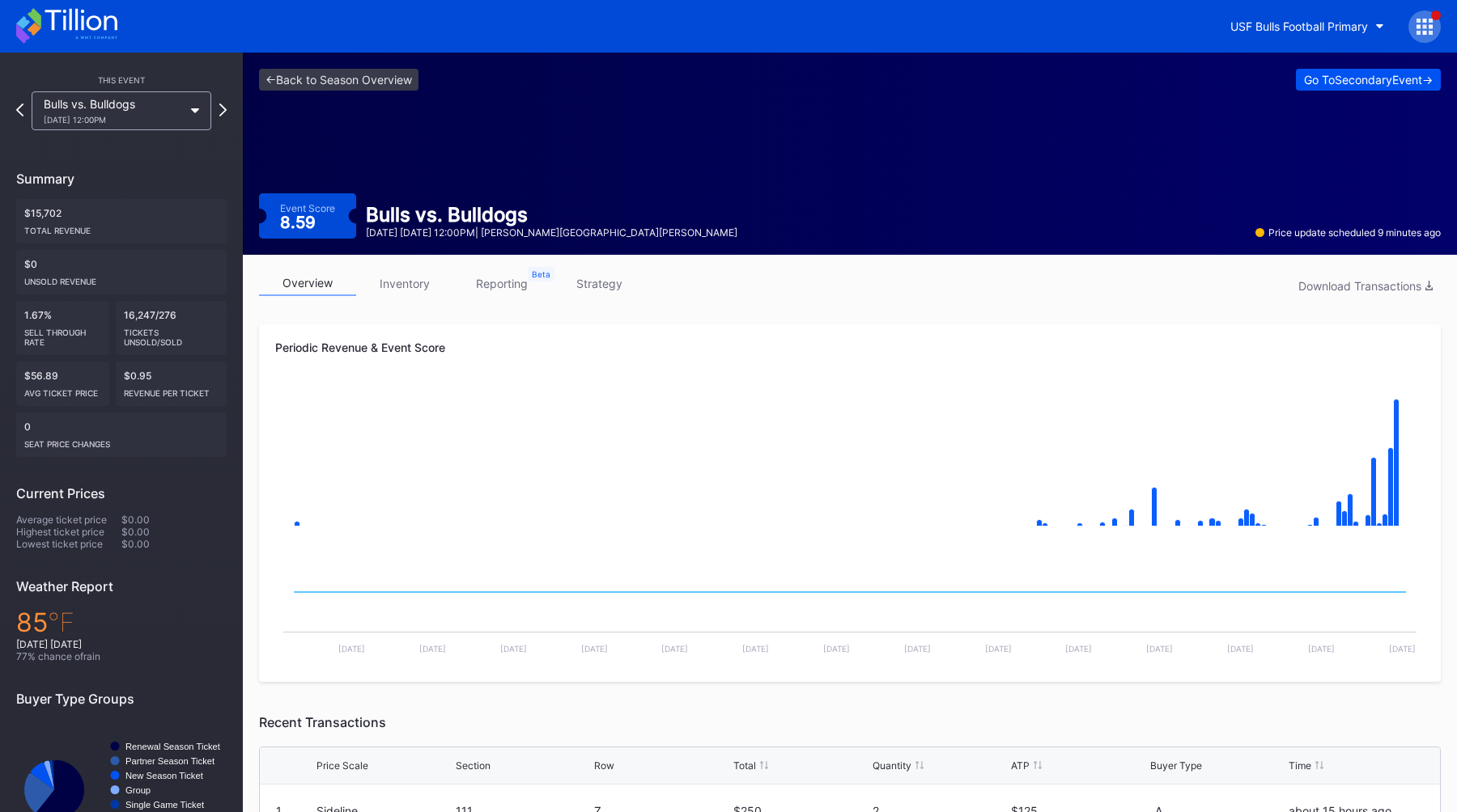
click at [1353, 80] on div "Go To Secondary Event ->" at bounding box center [1368, 79] width 129 height 14
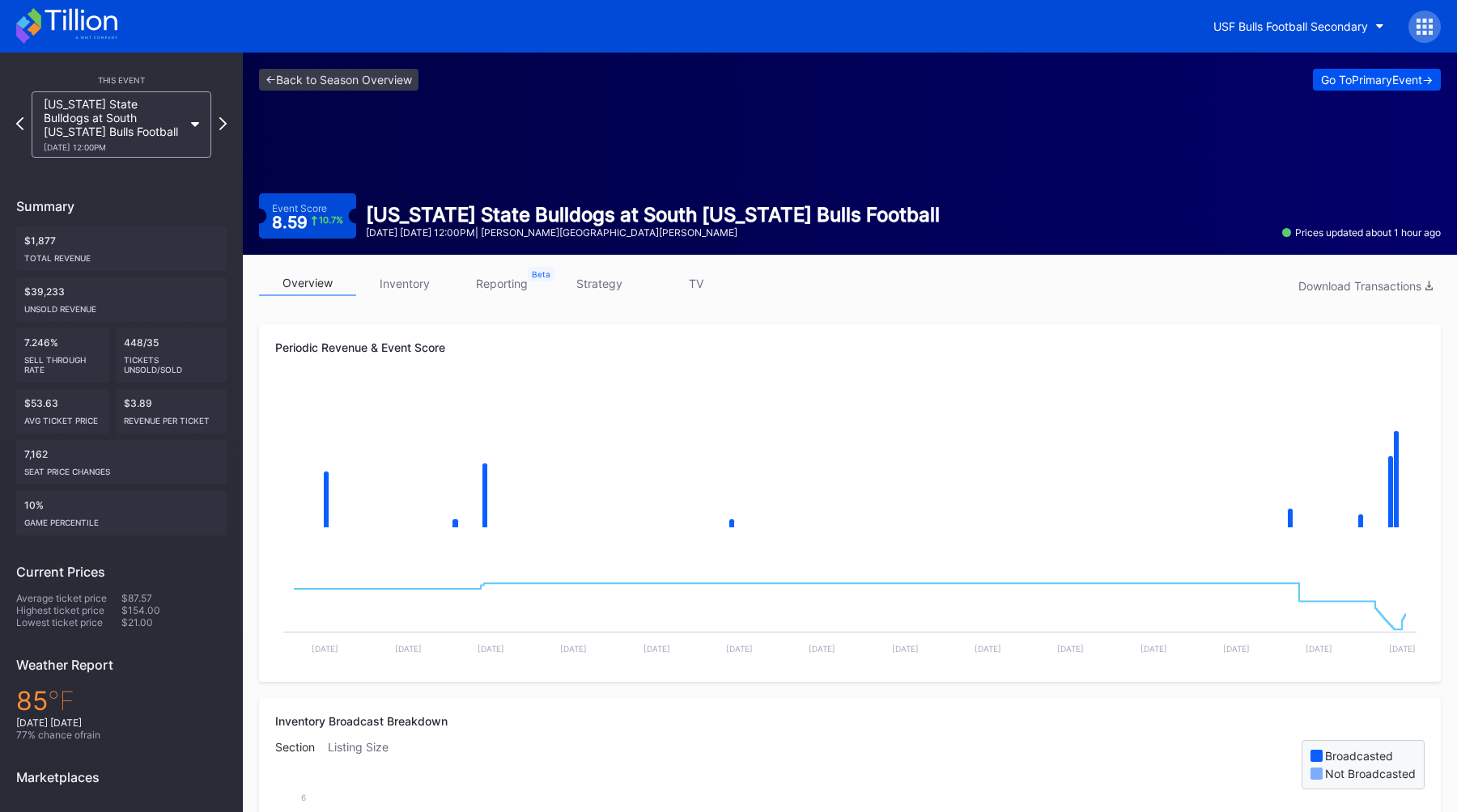
click at [1335, 79] on div "Go To Primary Event ->" at bounding box center [1376, 79] width 112 height 14
